Goal: Transaction & Acquisition: Purchase product/service

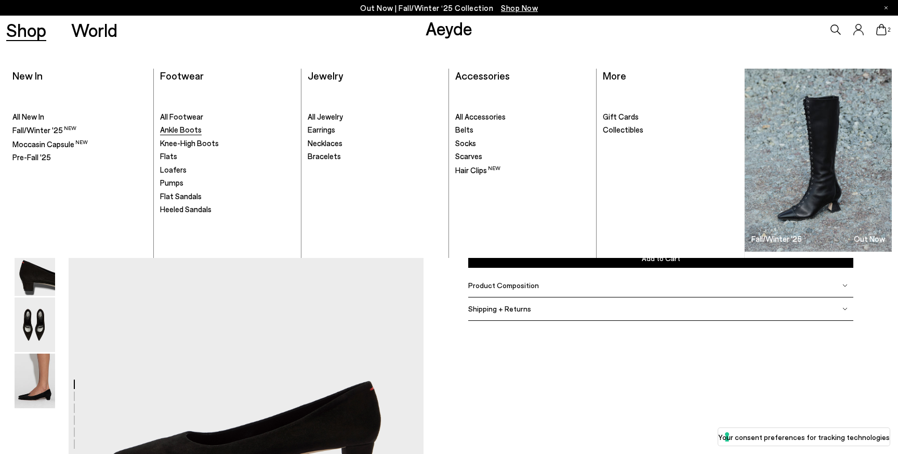
click at [185, 127] on span "Ankle Boots" at bounding box center [181, 129] width 42 height 9
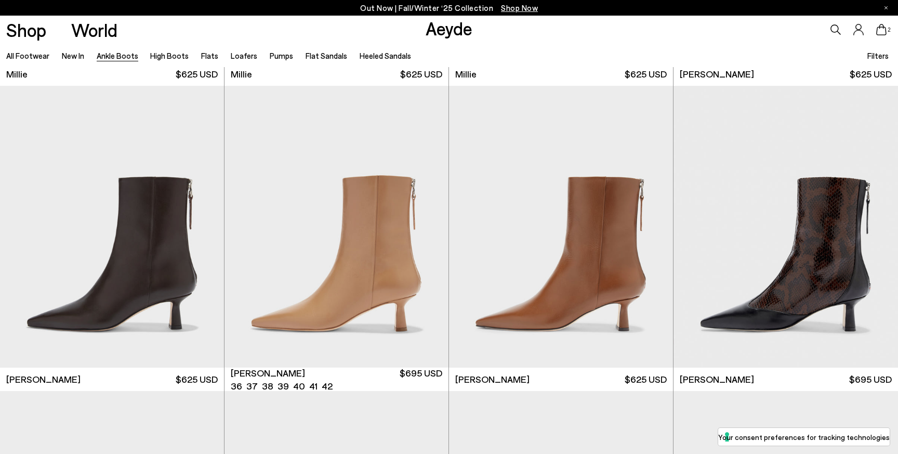
scroll to position [2741, 0]
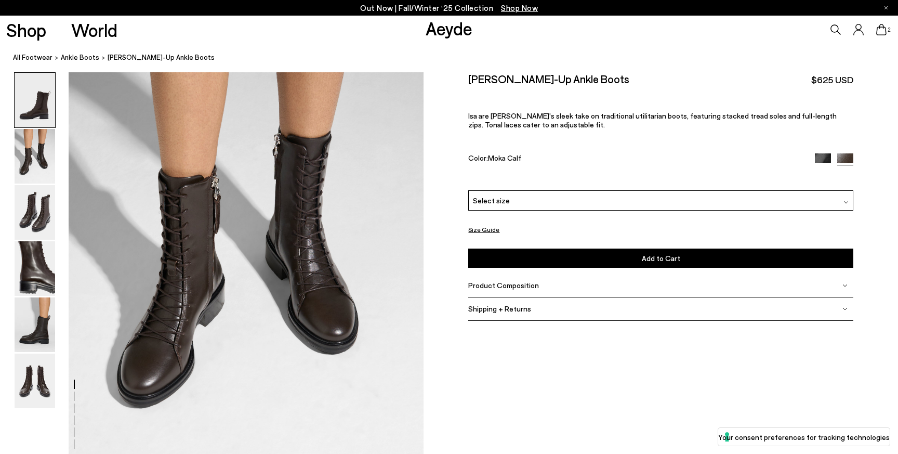
scroll to position [583, 0]
